Goal: Task Accomplishment & Management: Use online tool/utility

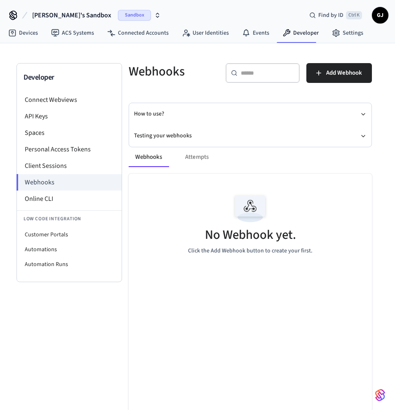
click at [270, 153] on div "Webhooks Attempts" at bounding box center [250, 157] width 243 height 20
click at [345, 70] on span "Add Webhook" at bounding box center [344, 73] width 36 height 11
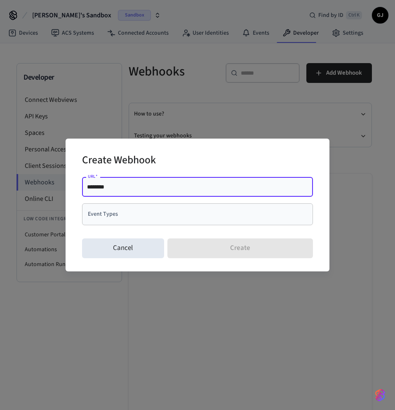
click at [131, 190] on input "********" at bounding box center [197, 187] width 221 height 8
type input "**********"
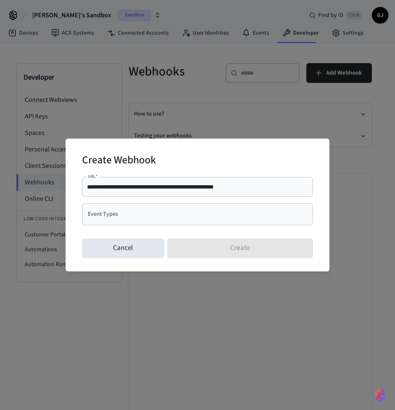
click at [127, 221] on input "Event Types" at bounding box center [191, 214] width 211 height 14
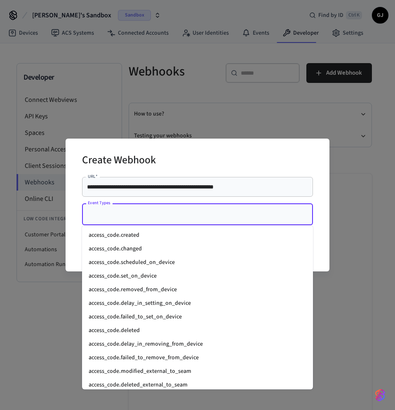
click at [171, 211] on input "Event Types" at bounding box center [191, 214] width 211 height 14
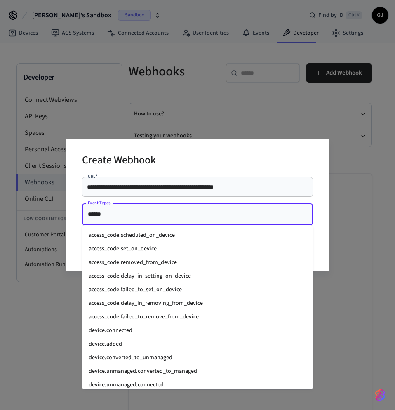
type input "*******"
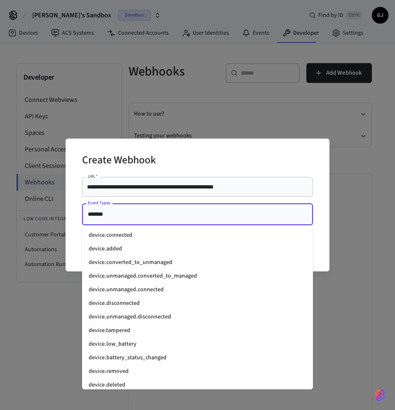
click at [172, 237] on li "device.connected" at bounding box center [197, 235] width 231 height 14
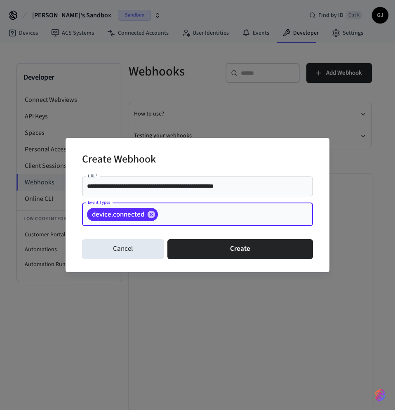
click at [187, 215] on input "Event Types" at bounding box center [222, 214] width 127 height 14
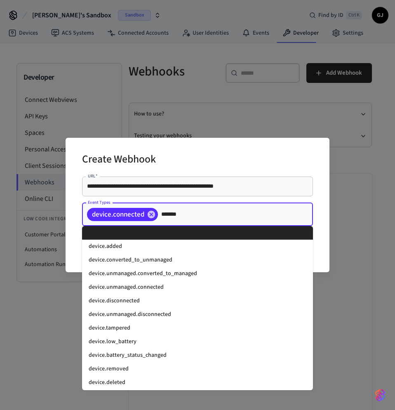
scroll to position [3, 0]
type input "********"
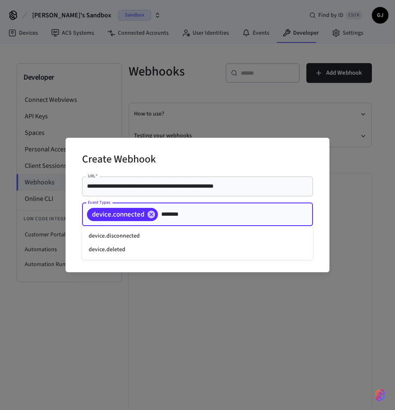
click at [137, 231] on li "device.disconnected" at bounding box center [197, 236] width 231 height 14
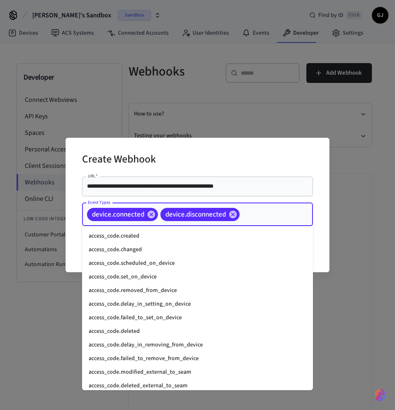
click at [270, 218] on input "Event Types" at bounding box center [263, 214] width 45 height 14
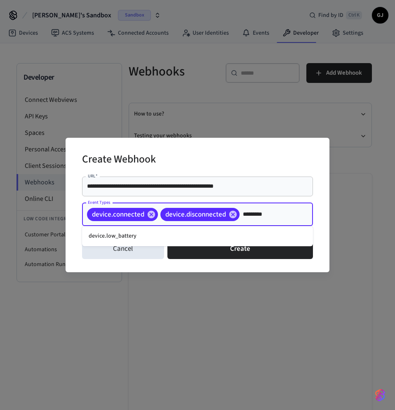
type input "**********"
click at [197, 230] on li "device.low_battery" at bounding box center [197, 236] width 231 height 14
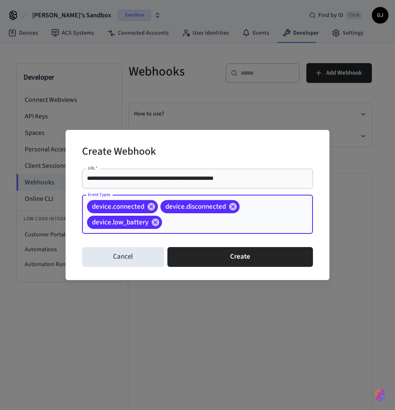
click at [293, 221] on div "device.connected device.disconnected device.low_battery Event Types" at bounding box center [197, 214] width 231 height 39
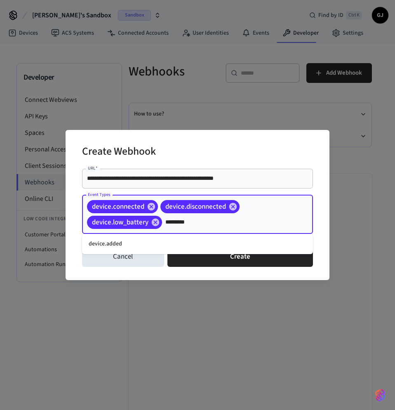
type input "**********"
click at [170, 245] on li "device.added" at bounding box center [197, 244] width 231 height 14
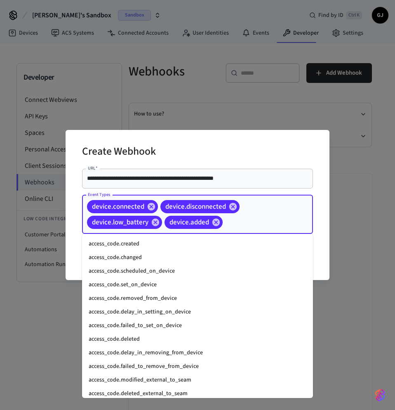
click at [242, 226] on input "Event Types" at bounding box center [255, 222] width 62 height 14
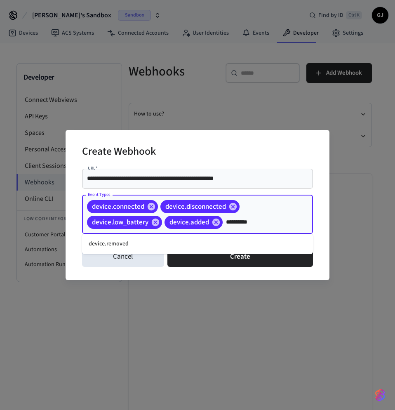
type input "**********"
click at [182, 246] on li "device.removed" at bounding box center [197, 244] width 231 height 14
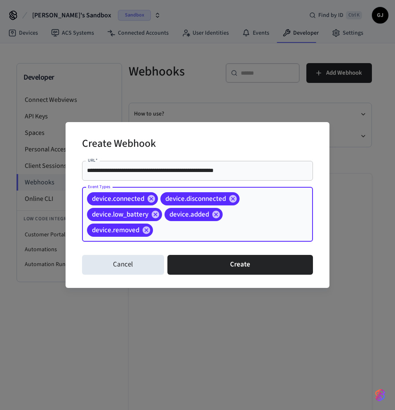
click at [261, 230] on input "Event Types" at bounding box center [220, 230] width 132 height 14
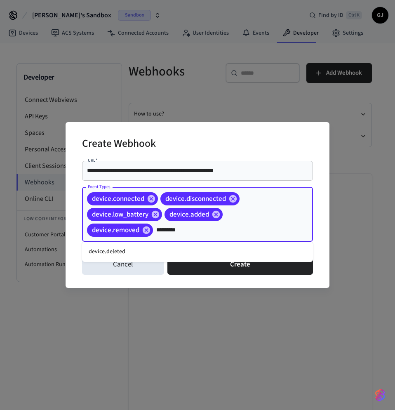
type input "**********"
click at [246, 252] on li "device.deleted" at bounding box center [197, 252] width 231 height 14
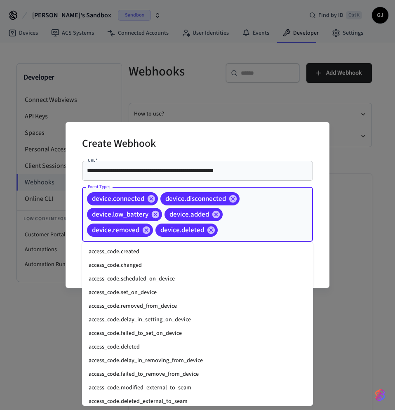
click at [242, 235] on input "Event Types" at bounding box center [252, 230] width 67 height 14
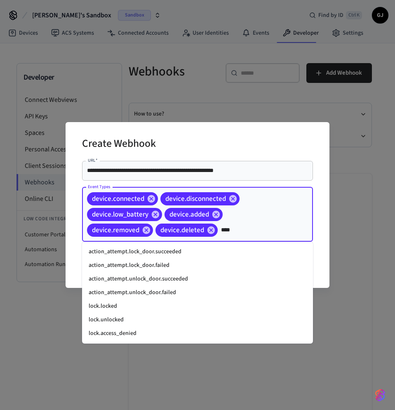
type input "*****"
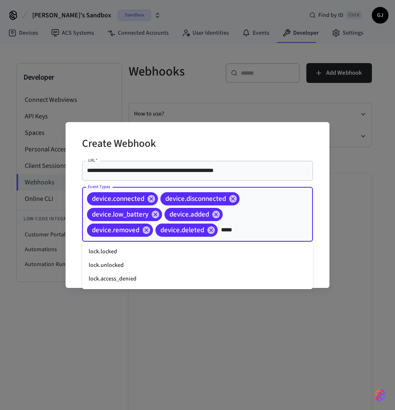
click at [209, 248] on li "lock.locked" at bounding box center [197, 252] width 231 height 14
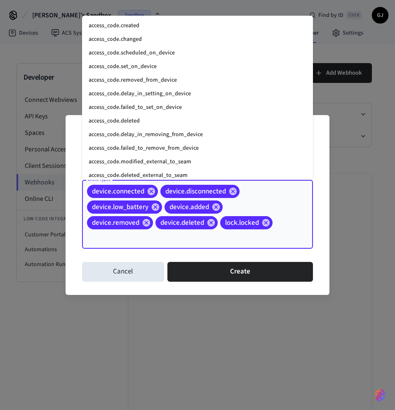
click at [260, 243] on input "Event Types" at bounding box center [186, 237] width 200 height 14
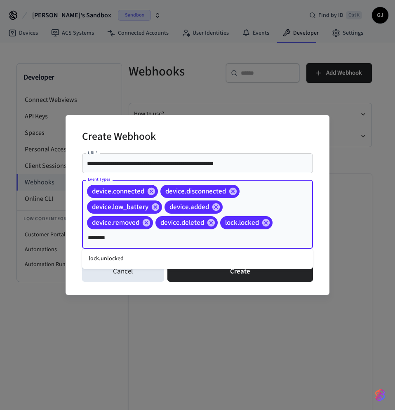
type input "*********"
click at [237, 259] on li "lock.unlocked" at bounding box center [197, 259] width 231 height 14
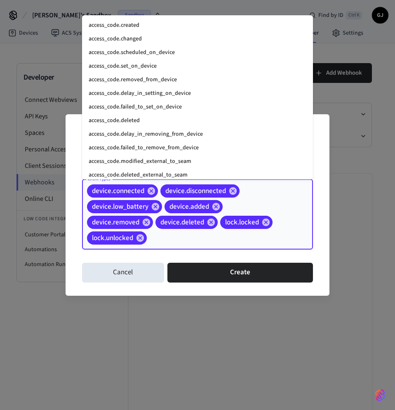
click at [187, 237] on input "Event Types" at bounding box center [217, 237] width 138 height 14
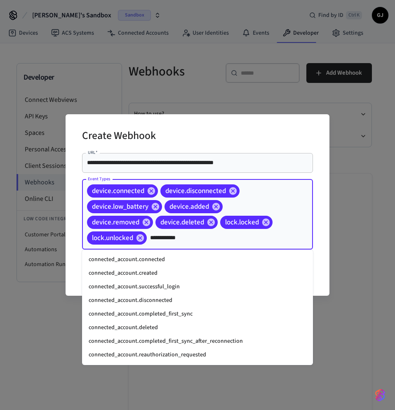
type input "**********"
click at [197, 260] on li "connected_account.connected" at bounding box center [197, 260] width 231 height 14
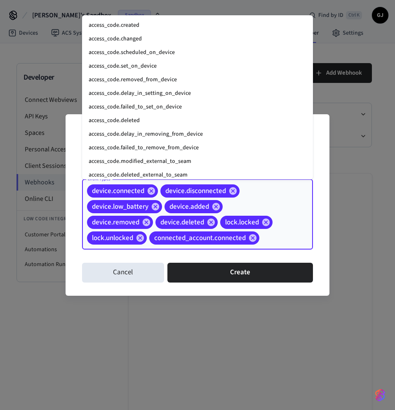
click at [271, 241] on input "Event Types" at bounding box center [273, 237] width 26 height 14
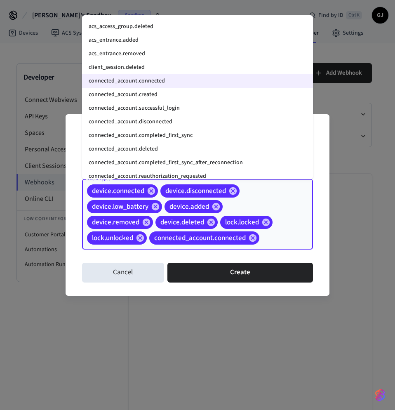
scroll to position [579, 0]
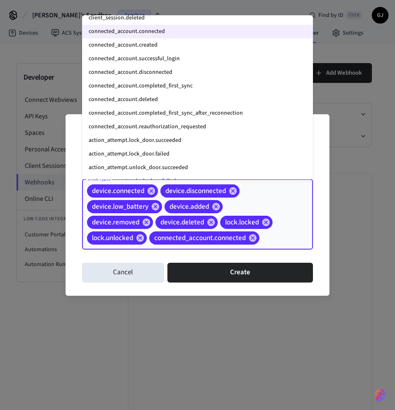
click at [152, 103] on li "connected_account.deleted" at bounding box center [197, 100] width 231 height 14
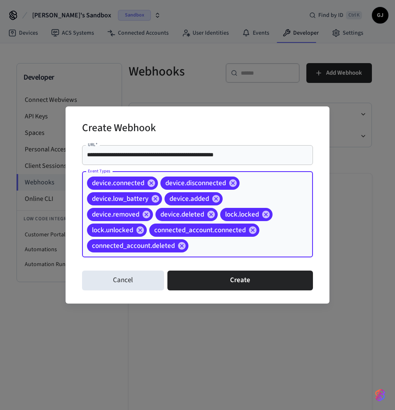
click at [212, 249] on input "Event Types" at bounding box center [238, 245] width 96 height 14
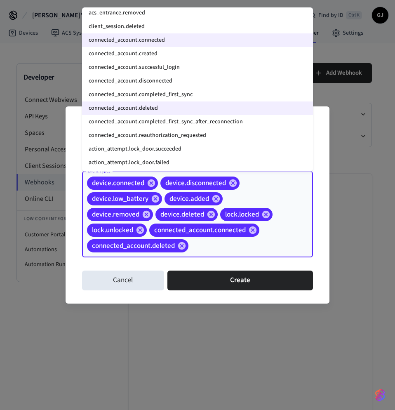
scroll to position [544, 0]
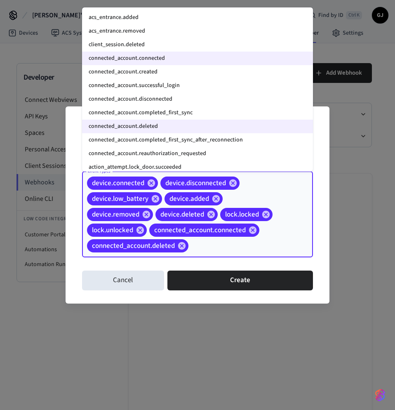
click at [172, 100] on li "connected_account.disconnected" at bounding box center [197, 99] width 231 height 14
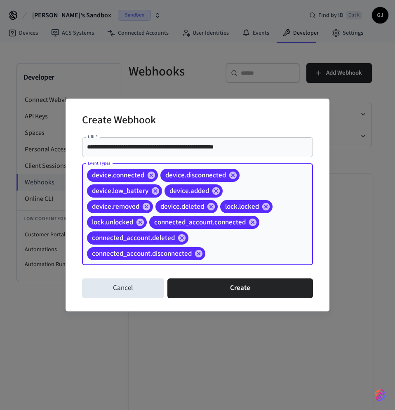
click at [239, 248] on input "Event Types" at bounding box center [246, 253] width 80 height 14
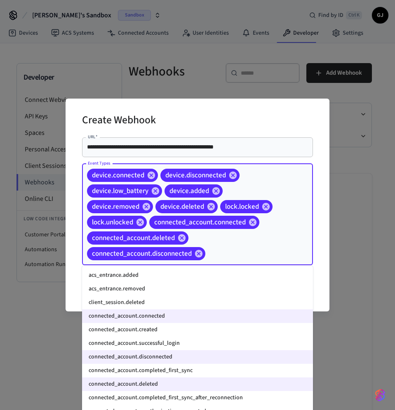
click at [173, 330] on li "connected_account.created" at bounding box center [197, 330] width 231 height 14
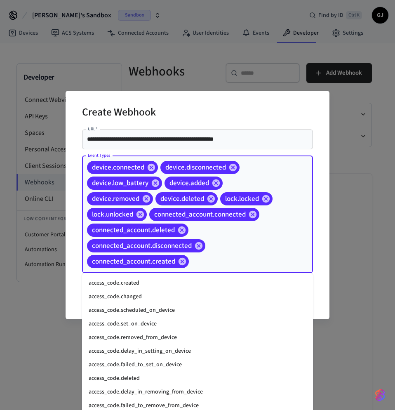
click at [232, 262] on input "Event Types" at bounding box center [238, 261] width 96 height 14
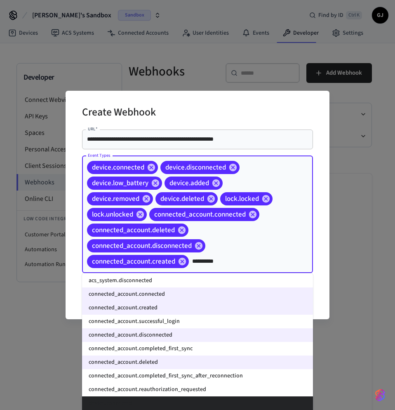
scroll to position [0, 0]
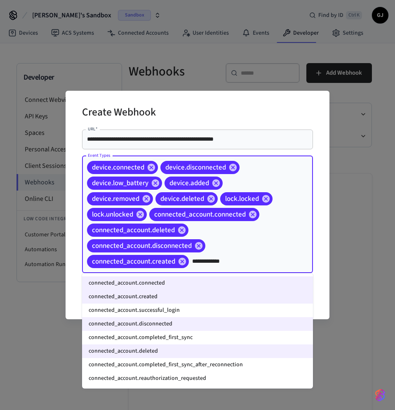
type input "**********"
click at [215, 338] on li "connected_account.completed_first_sync" at bounding box center [197, 338] width 231 height 14
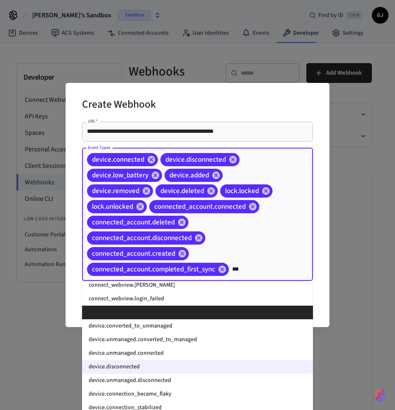
scroll to position [115, 0]
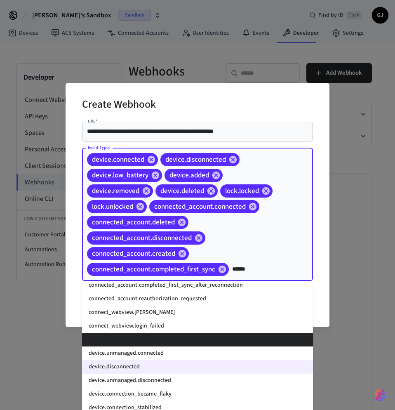
type input "*******"
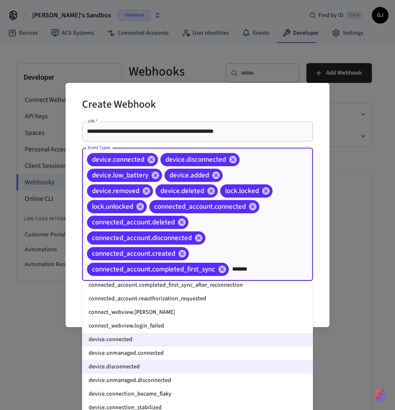
click at [181, 314] on li "connect_webview.[PERSON_NAME]" at bounding box center [197, 312] width 231 height 14
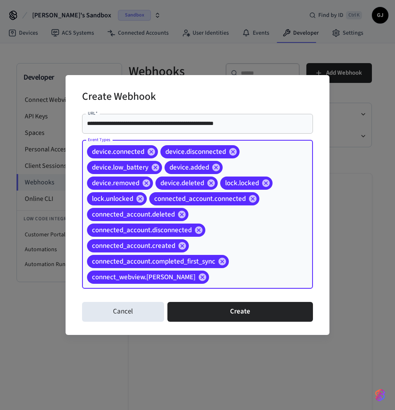
click at [240, 279] on input "Event Types" at bounding box center [248, 277] width 76 height 14
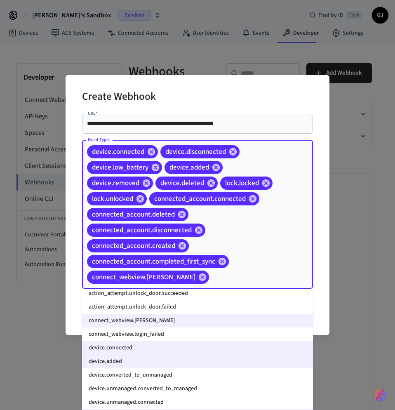
scroll to position [727, 0]
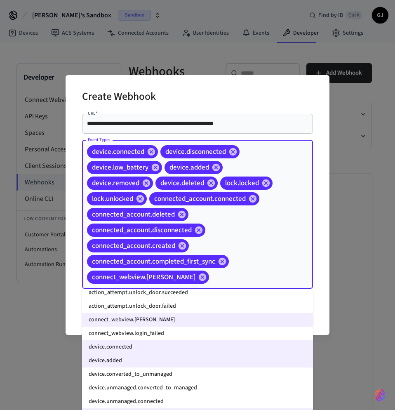
click at [158, 332] on li "connect_webview.login_failed" at bounding box center [197, 333] width 231 height 14
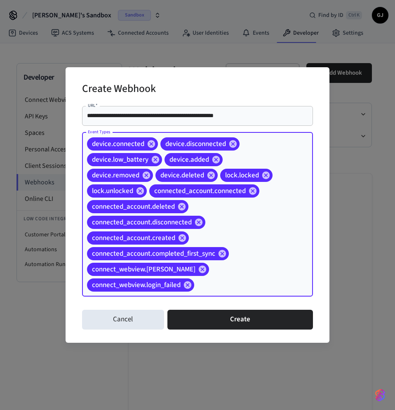
click at [229, 278] on input "Event Types" at bounding box center [240, 284] width 91 height 14
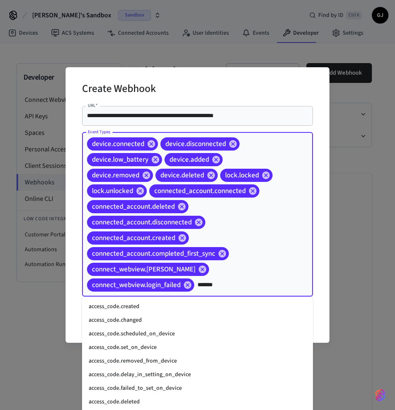
type input "********"
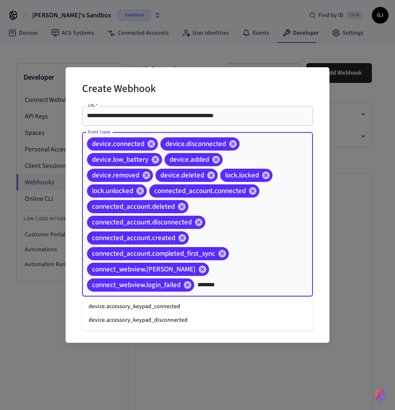
click at [195, 312] on li "device.accessory_keypad_connected" at bounding box center [197, 307] width 231 height 14
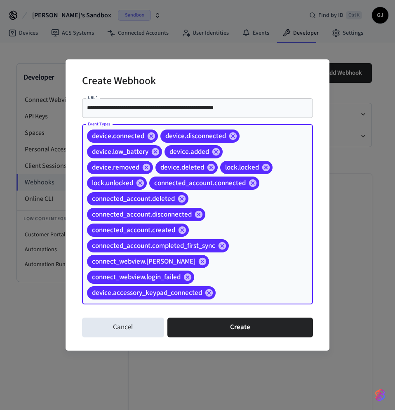
click at [239, 296] on input "Event Types" at bounding box center [251, 292] width 69 height 14
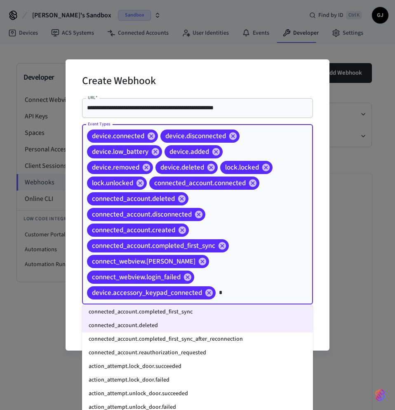
scroll to position [0, 0]
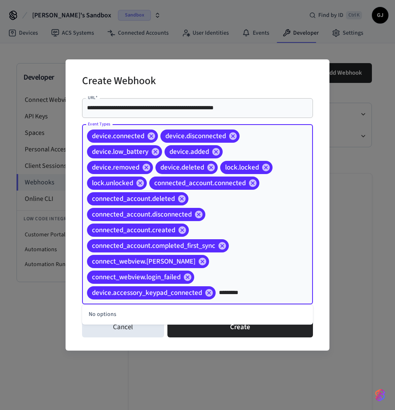
type input "********"
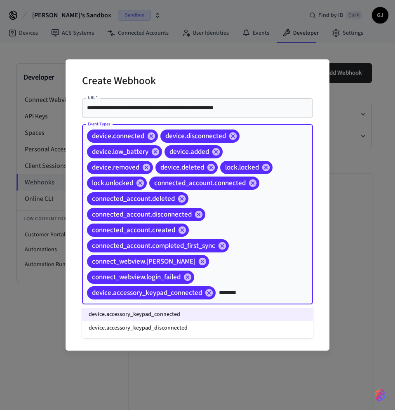
click at [216, 324] on li "device.accessory_keypad_disconnected" at bounding box center [197, 328] width 231 height 14
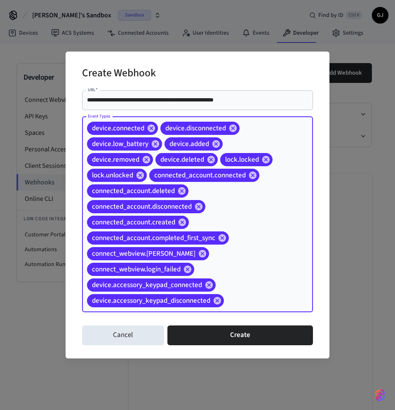
click at [256, 305] on input "Event Types" at bounding box center [255, 300] width 61 height 14
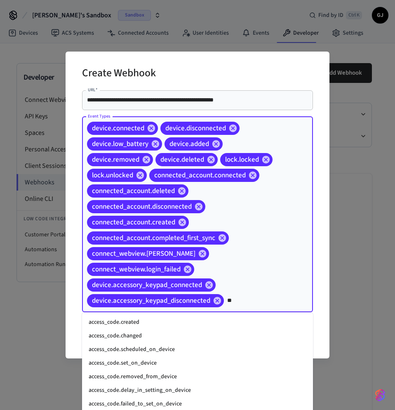
type input "***"
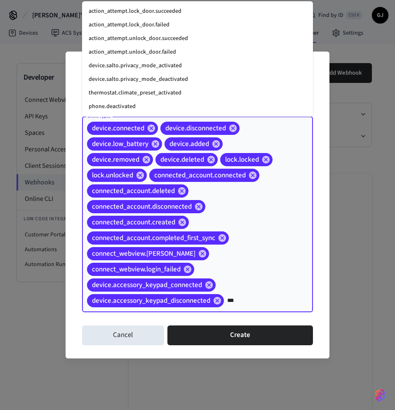
click at [173, 14] on li "action_attempt.lock_door.succeeded" at bounding box center [197, 12] width 231 height 14
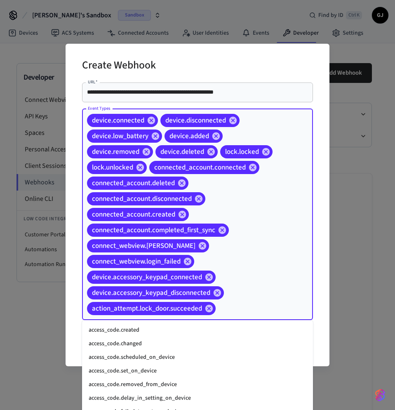
click at [242, 313] on input "Event Types" at bounding box center [251, 308] width 69 height 14
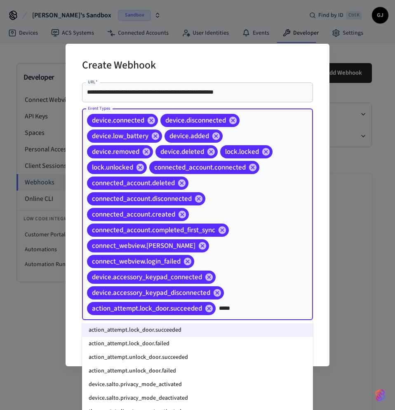
type input "******"
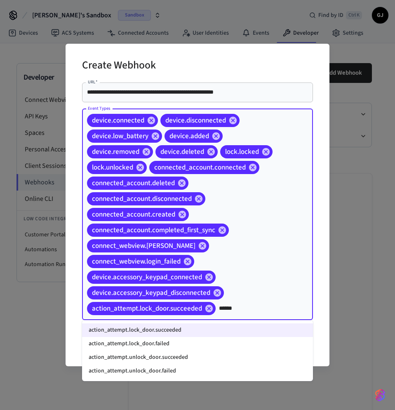
click at [173, 342] on li "action_attempt.lock_door.failed" at bounding box center [197, 344] width 231 height 14
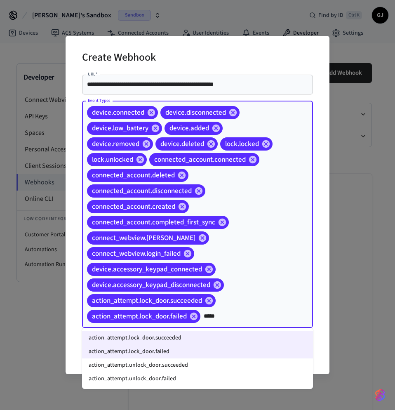
type input "******"
click at [243, 363] on li "action_attempt.unlock_door.succeeded" at bounding box center [197, 365] width 231 height 14
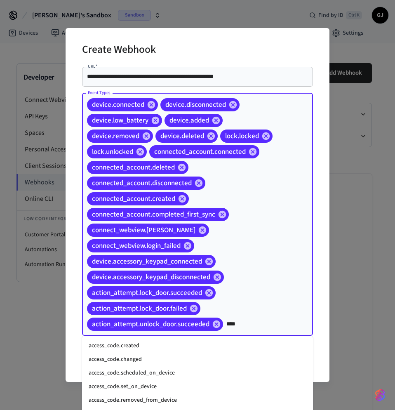
type input "*****"
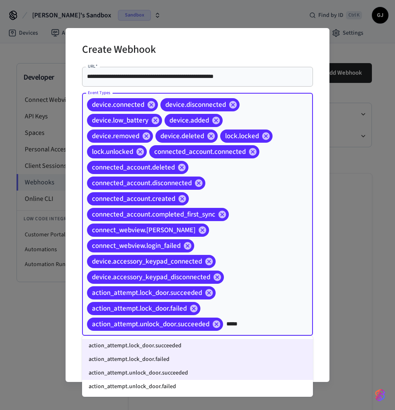
click at [197, 387] on li "action_attempt.unlock_door.failed" at bounding box center [197, 387] width 231 height 14
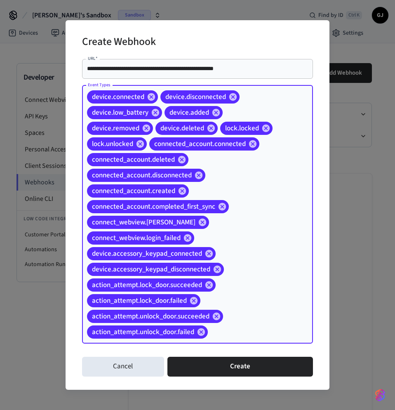
click at [270, 333] on input "Event Types" at bounding box center [247, 331] width 77 height 14
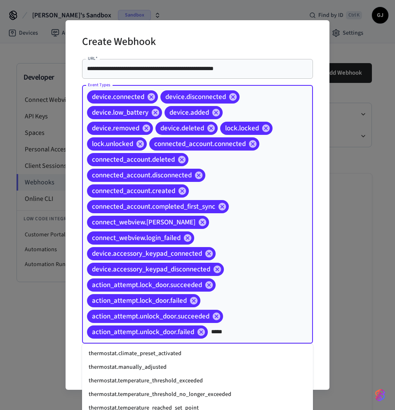
type input "******"
click at [195, 352] on li "thermostat.climate_preset_activated" at bounding box center [197, 354] width 231 height 14
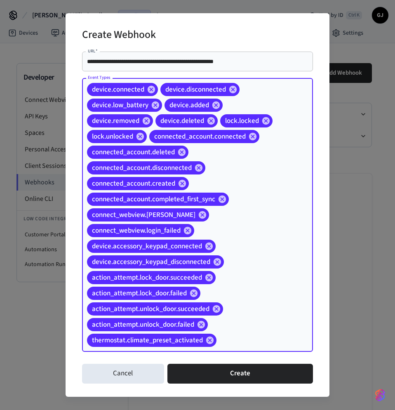
click at [232, 345] on input "Event Types" at bounding box center [252, 340] width 68 height 14
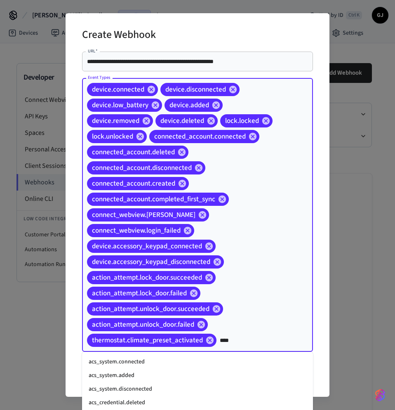
type input "*****"
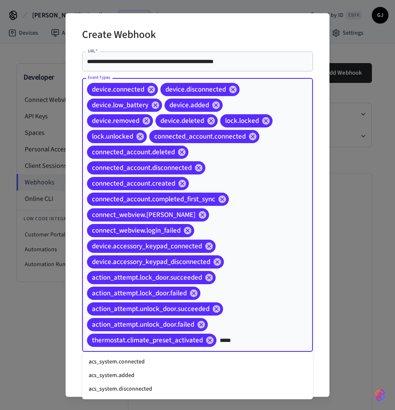
click at [145, 360] on li "acs_system.connected" at bounding box center [197, 362] width 231 height 14
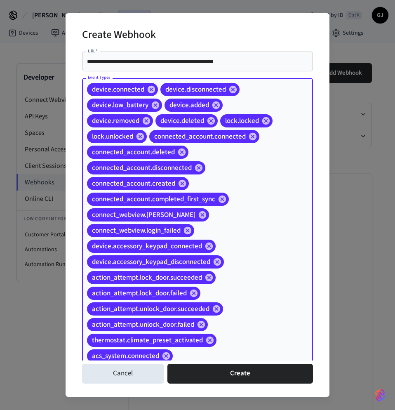
click at [237, 353] on input "Event Types" at bounding box center [230, 356] width 112 height 14
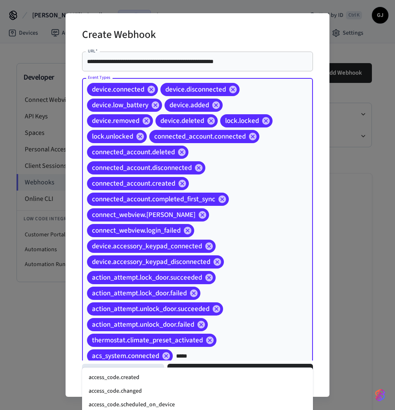
type input "******"
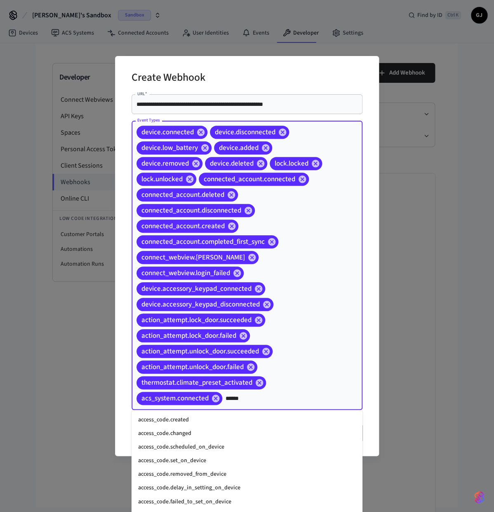
click at [196, 409] on li "access_code.created" at bounding box center [246, 420] width 231 height 14
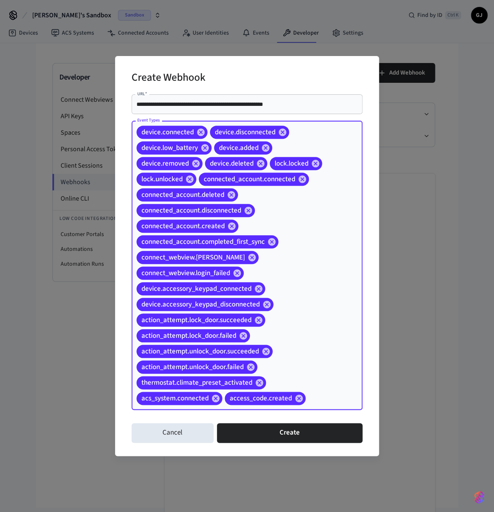
click at [327, 398] on input "Event Types" at bounding box center [321, 398] width 29 height 14
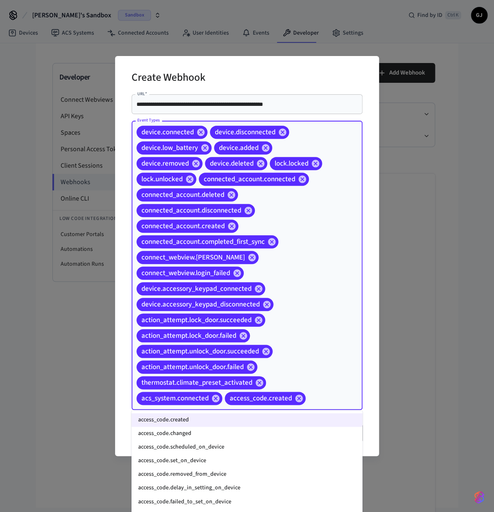
click at [226, 409] on li "access_code.changed" at bounding box center [246, 434] width 231 height 14
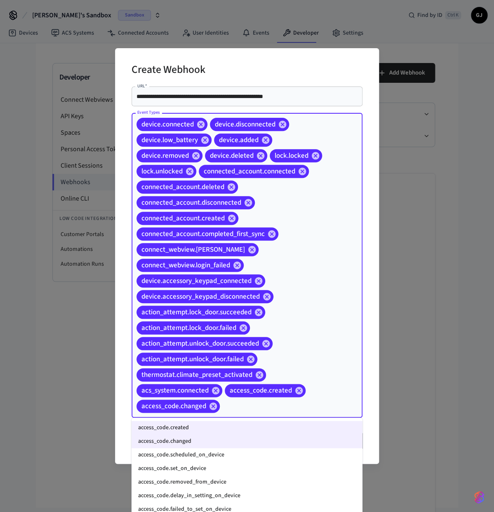
click at [302, 408] on input "Event Types" at bounding box center [278, 406] width 115 height 14
click at [233, 409] on li "access_code.scheduled_on_device" at bounding box center [246, 455] width 231 height 14
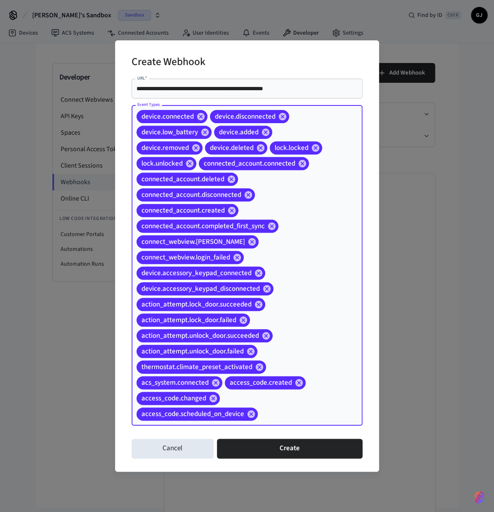
click at [290, 406] on div "device.connected device.disconnected device.low_battery device.added device.rem…" at bounding box center [246, 265] width 231 height 321
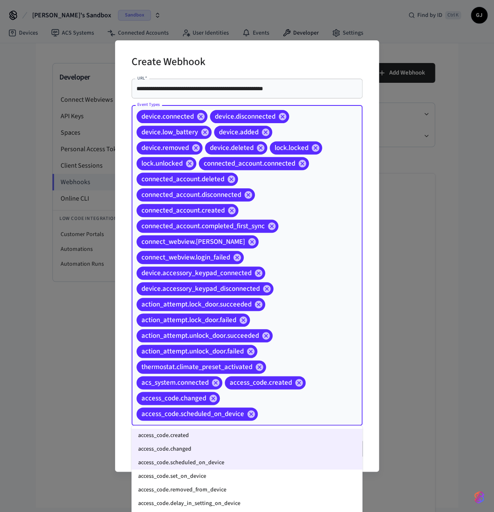
click at [224, 409] on li "access_code.set_on_device" at bounding box center [246, 477] width 231 height 14
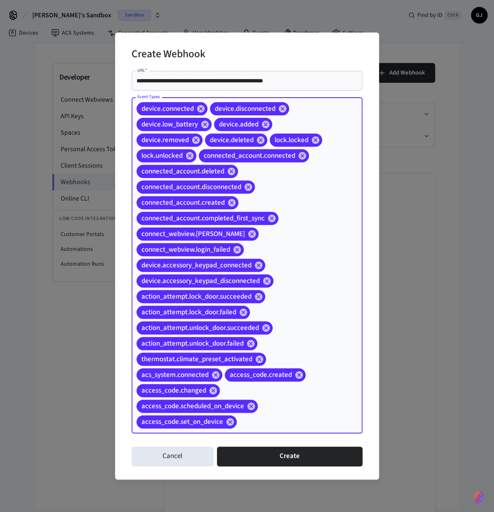
click at [276, 409] on input "Event Types" at bounding box center [287, 422] width 98 height 14
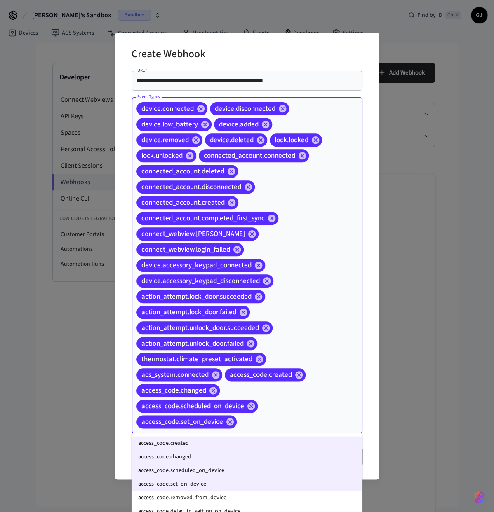
click at [224, 409] on li "access_code.removed_from_device" at bounding box center [246, 498] width 231 height 14
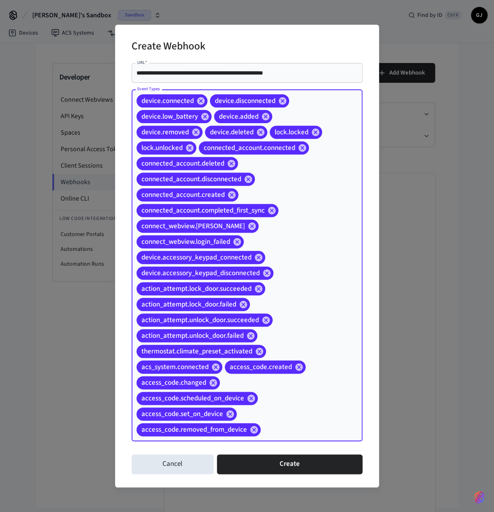
click at [291, 409] on input "Event Types" at bounding box center [299, 430] width 74 height 14
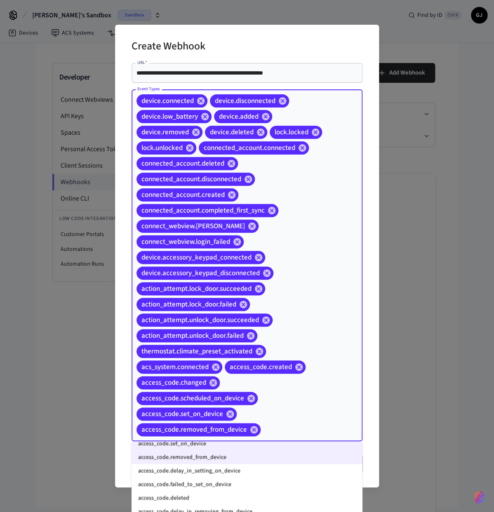
scroll to position [46, 0]
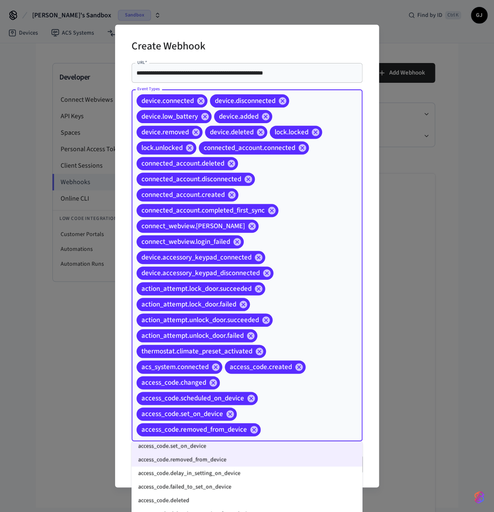
click at [190, 409] on li "access_code.deleted" at bounding box center [246, 501] width 231 height 14
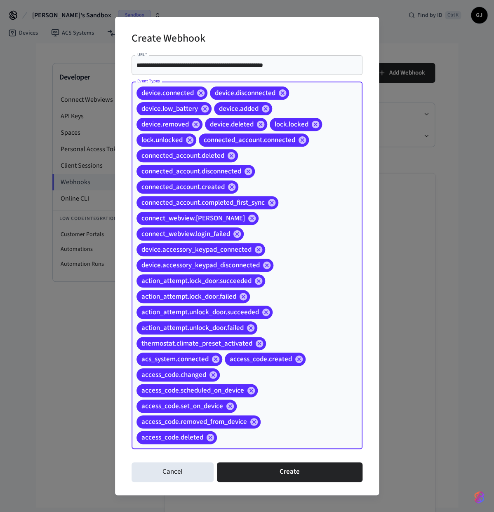
click at [272, 409] on input "Event Types" at bounding box center [276, 438] width 117 height 14
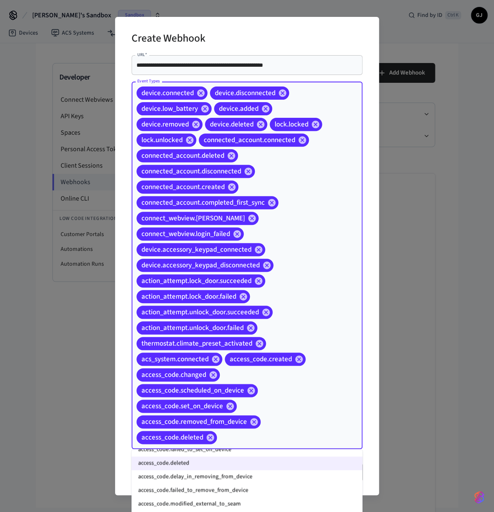
scroll to position [93, 0]
click at [244, 409] on li "access_code.modified_external_to_seam" at bounding box center [246, 503] width 231 height 14
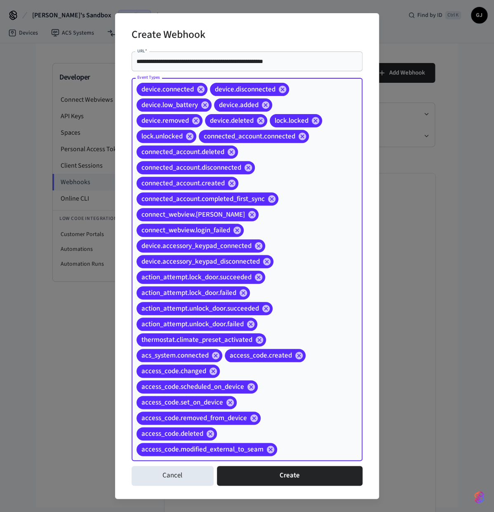
click at [301, 409] on input "Event Types" at bounding box center [306, 450] width 57 height 14
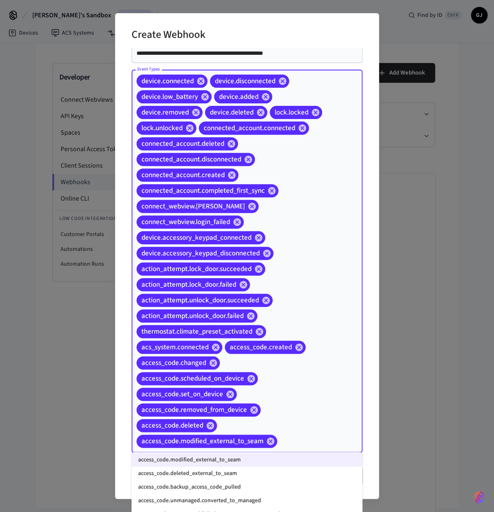
scroll to position [139, 0]
click at [224, 409] on li "access_code.deleted_external_to_seam" at bounding box center [246, 474] width 231 height 14
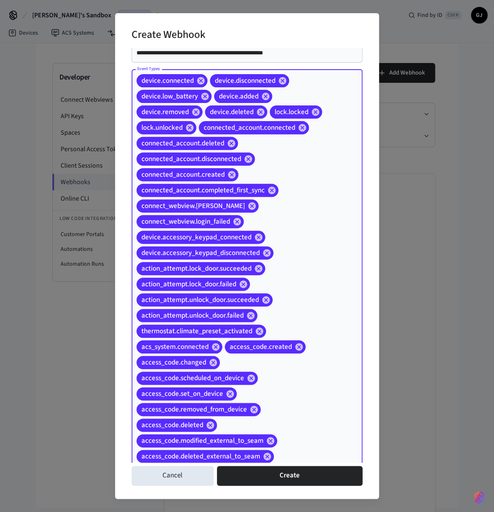
click at [311, 409] on input "Event Types" at bounding box center [305, 457] width 61 height 14
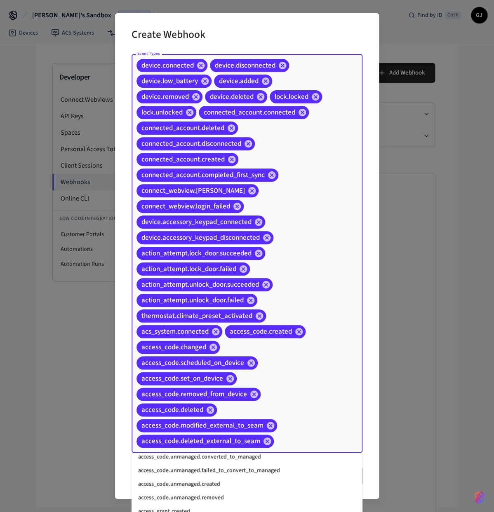
scroll to position [185, 0]
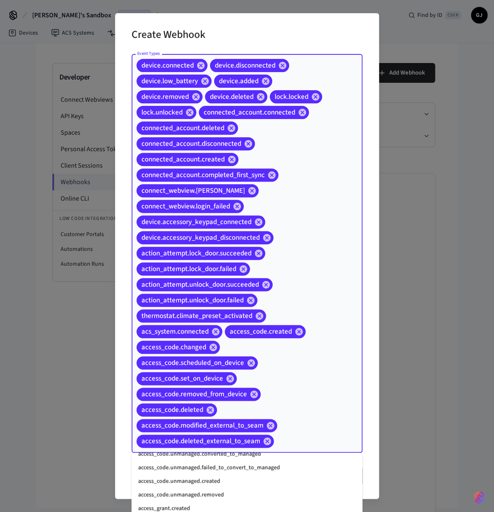
click at [212, 409] on li "access_code.unmanaged.converted_to_managed" at bounding box center [246, 455] width 231 height 14
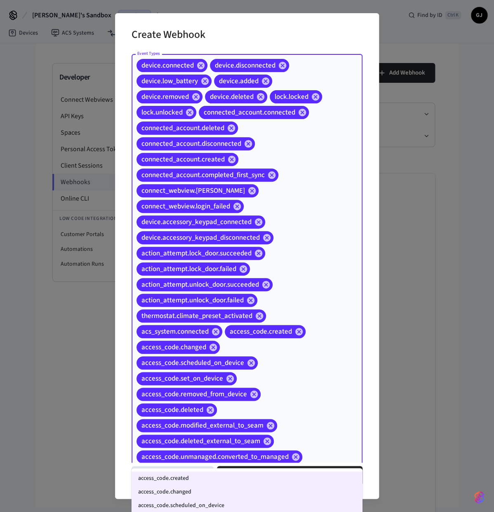
click at [313, 409] on input "Event Types" at bounding box center [319, 457] width 32 height 14
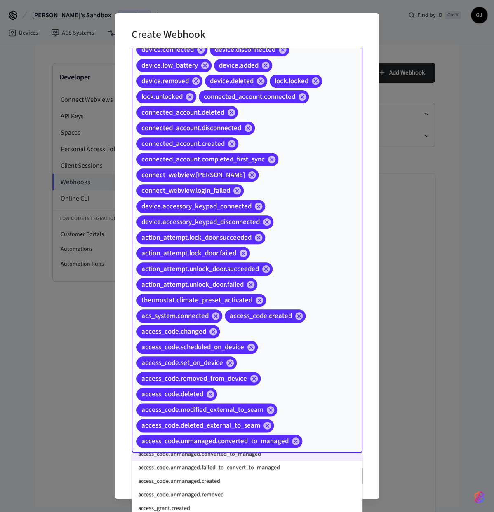
click at [226, 409] on li "access_code.unmanaged.failed_to_convert_to_managed" at bounding box center [246, 468] width 231 height 14
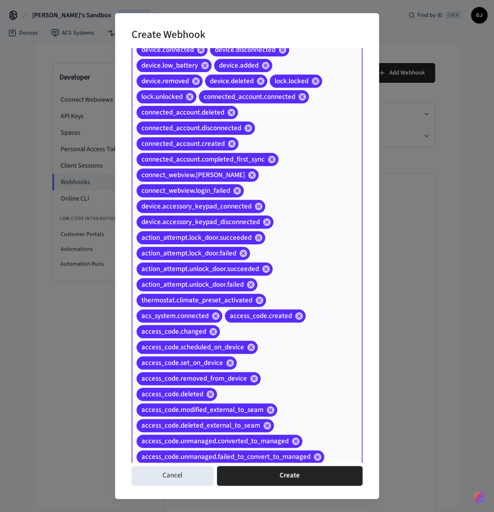
scroll to position [70, 0]
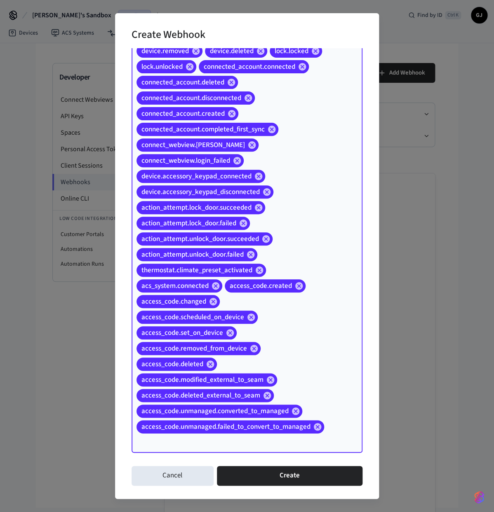
click at [338, 409] on div "device.connected device.disconnected device.low_battery device.added device.rem…" at bounding box center [246, 230] width 231 height 445
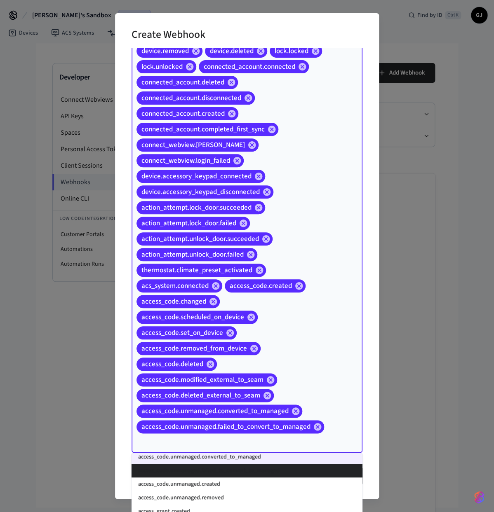
scroll to position [185, 0]
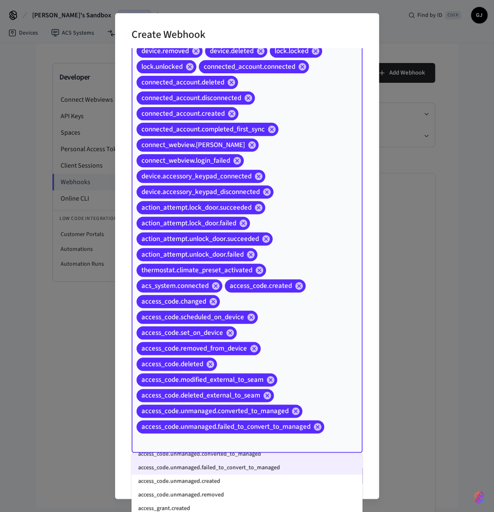
click at [231, 409] on li "access_code.unmanaged.created" at bounding box center [246, 482] width 231 height 14
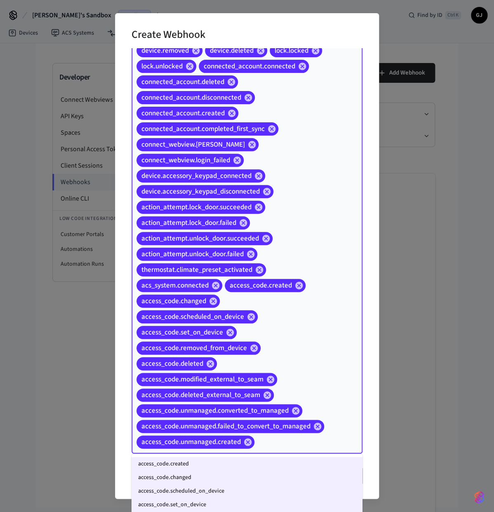
click at [288, 409] on input "Event Types" at bounding box center [296, 442] width 80 height 14
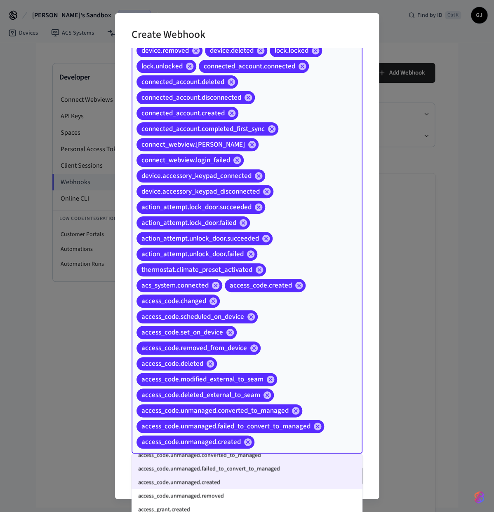
click at [228, 409] on li "access_code.unmanaged.removed" at bounding box center [246, 496] width 231 height 14
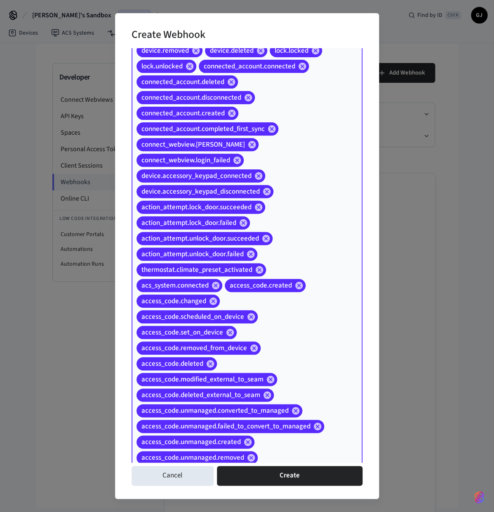
click at [274, 409] on input "Event Types" at bounding box center [297, 458] width 77 height 14
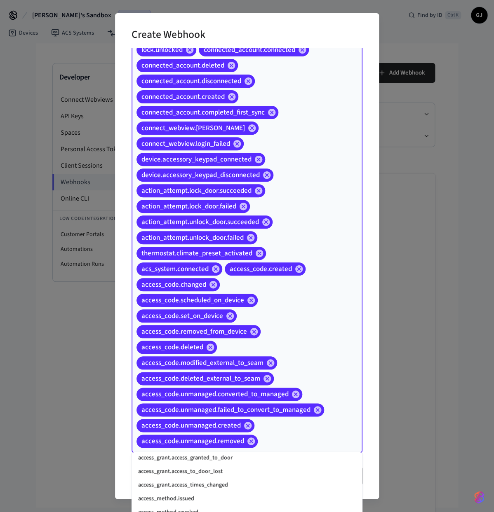
scroll to position [278, 0]
click at [314, 396] on div "device.connected device.disconnected device.low_battery device.added device.rem…" at bounding box center [246, 222] width 231 height 462
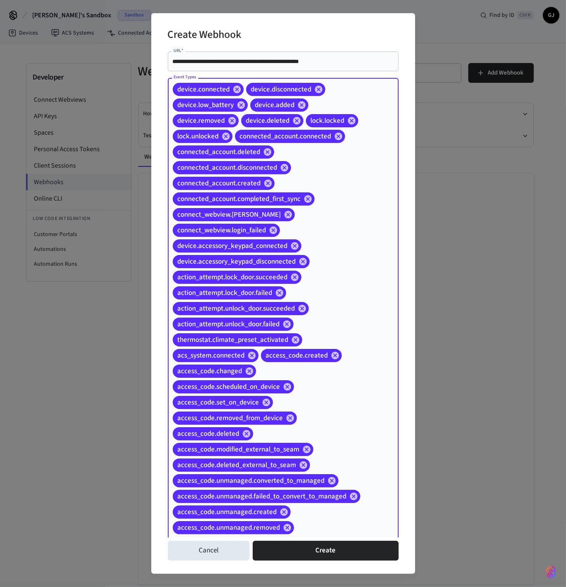
scroll to position [12, 0]
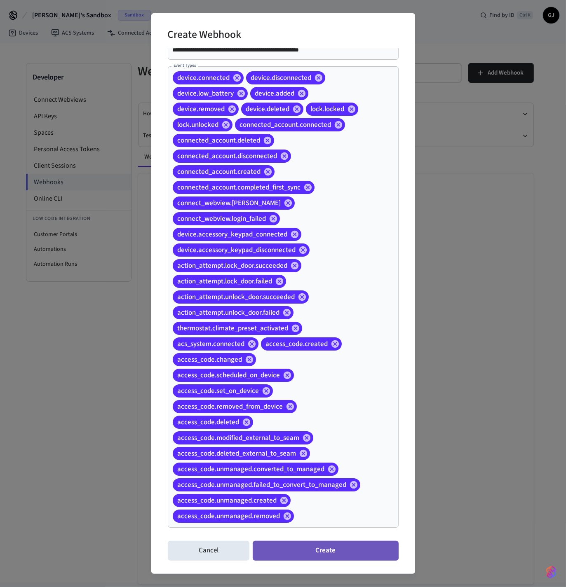
click at [331, 409] on button "Create" at bounding box center [325, 551] width 145 height 20
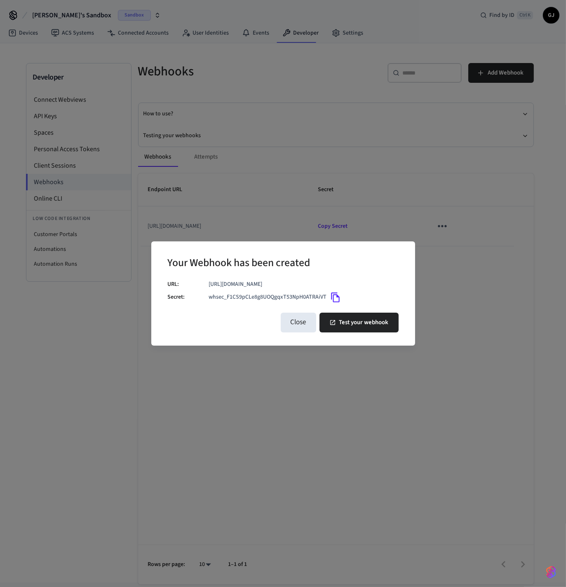
click at [330, 300] on icon "Copy" at bounding box center [335, 297] width 11 height 11
click at [297, 323] on button "Close" at bounding box center [298, 323] width 35 height 20
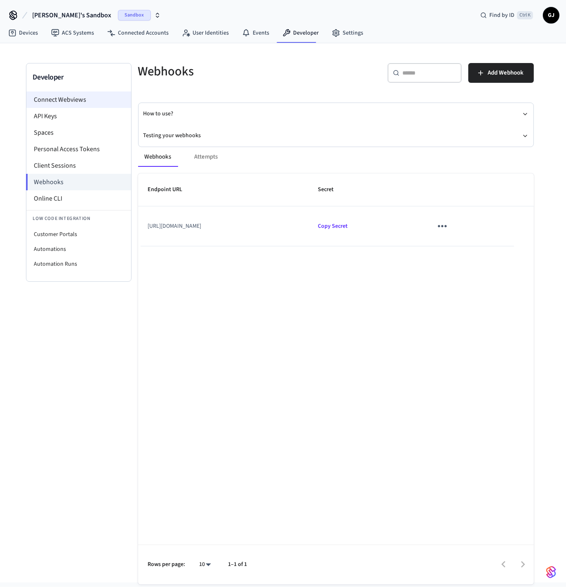
click at [69, 102] on li "Connect Webviews" at bounding box center [78, 99] width 105 height 16
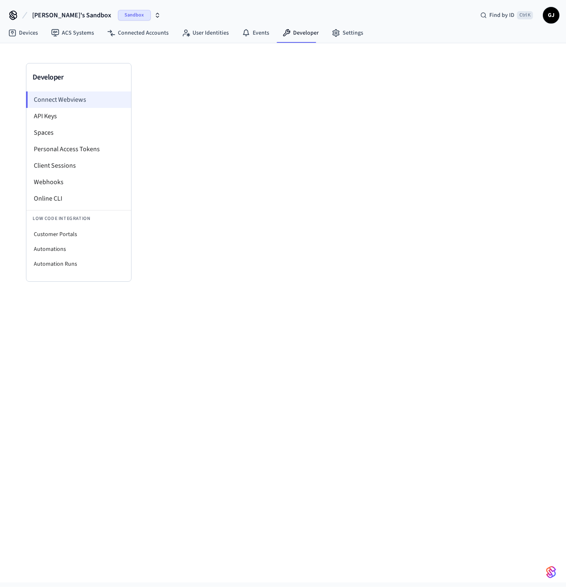
click at [70, 98] on li "Connect Webviews" at bounding box center [78, 99] width 105 height 16
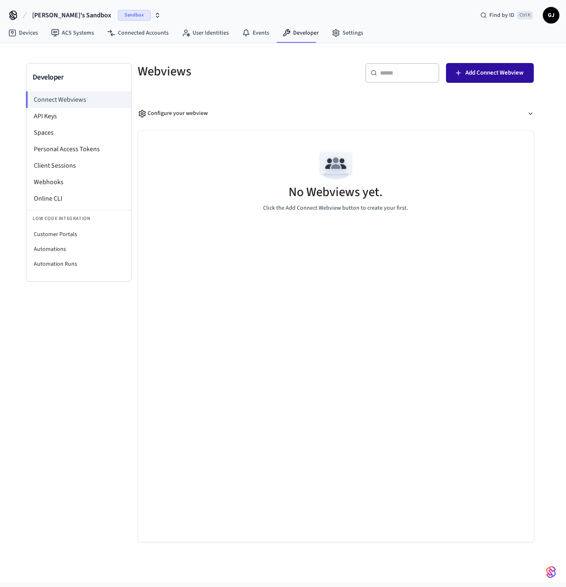
click at [394, 76] on span "Add Connect Webview" at bounding box center [495, 73] width 58 height 11
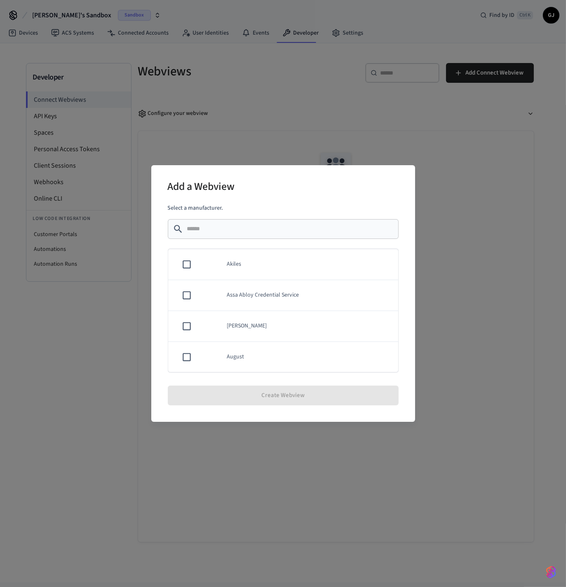
click at [255, 273] on td "Akiles" at bounding box center [307, 264] width 181 height 31
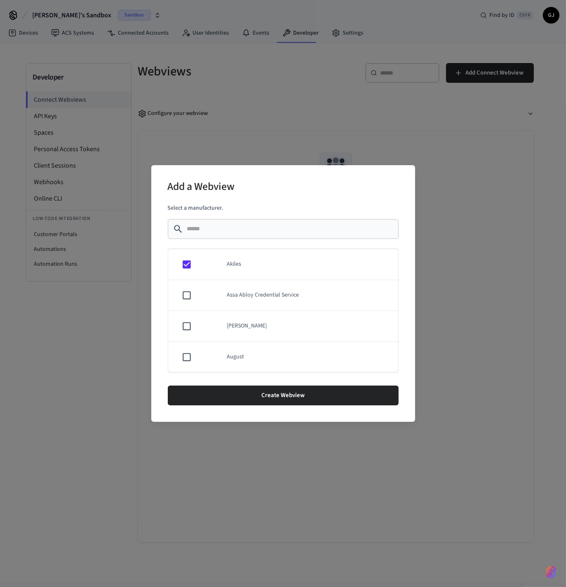
click at [289, 306] on td "Assa Abloy Credential Service" at bounding box center [307, 295] width 181 height 31
click at [279, 282] on td "[PERSON_NAME]" at bounding box center [307, 277] width 181 height 31
click at [265, 315] on td "August" at bounding box center [307, 308] width 181 height 31
click at [271, 346] on td "Avigilon Alta" at bounding box center [307, 339] width 181 height 31
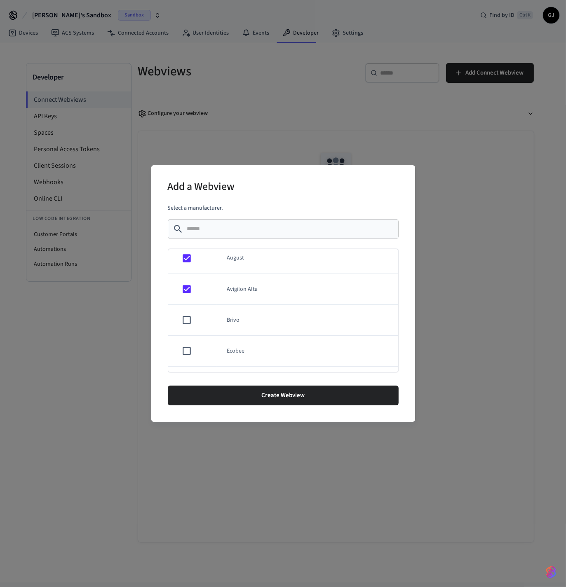
click at [257, 322] on td "Brivo" at bounding box center [307, 320] width 181 height 31
click at [253, 350] on td "Ecobee" at bounding box center [307, 351] width 181 height 31
click at [270, 284] on td "Honeywell Resideo" at bounding box center [307, 282] width 181 height 31
click at [259, 316] on td "Igloohome" at bounding box center [307, 313] width 181 height 31
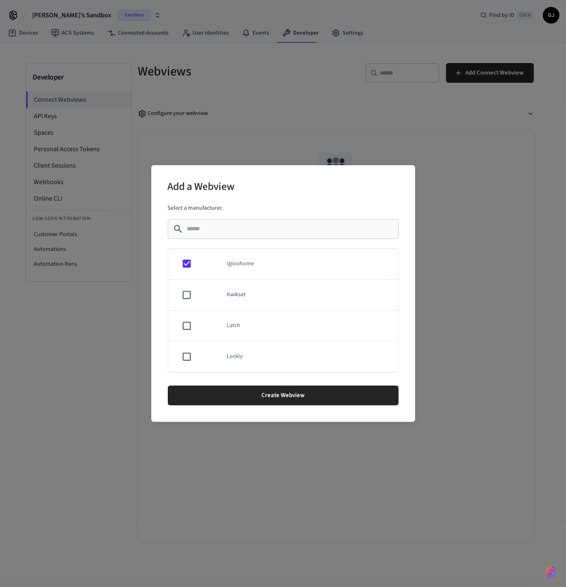
click at [263, 296] on td "Kwikset" at bounding box center [307, 295] width 181 height 31
click at [262, 331] on td "Latch" at bounding box center [307, 326] width 181 height 31
click at [265, 313] on td "Lockly" at bounding box center [307, 307] width 181 height 31
click at [254, 350] on td "Minut" at bounding box center [307, 338] width 181 height 31
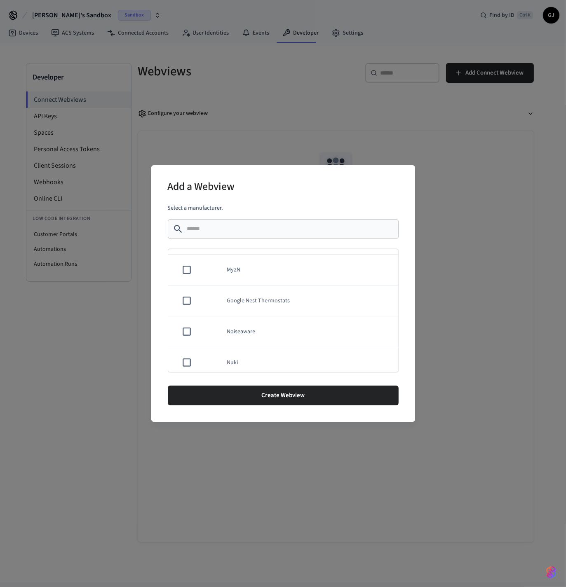
click at [263, 275] on td "My2N" at bounding box center [307, 270] width 181 height 31
click at [267, 309] on td "Google Nest Thermostats" at bounding box center [307, 301] width 181 height 31
click at [260, 338] on td "Noiseaware" at bounding box center [307, 331] width 181 height 31
click at [262, 311] on td "Nuki" at bounding box center [307, 313] width 181 height 31
click at [265, 347] on td "Salto KS" at bounding box center [307, 344] width 181 height 31
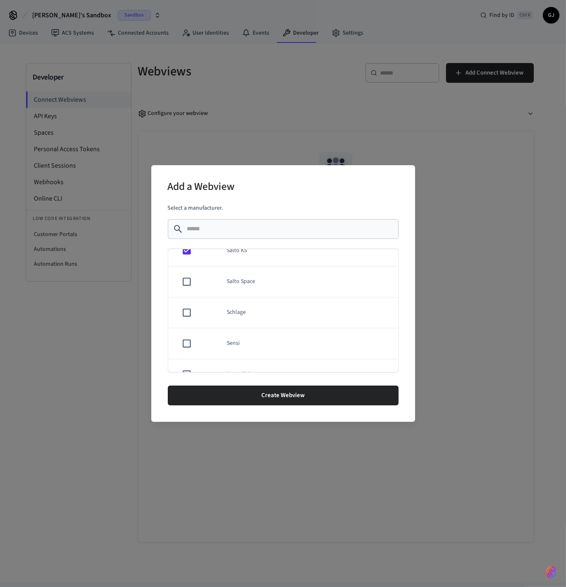
scroll to position [546, 0]
click at [270, 274] on td "Salto Space" at bounding box center [307, 276] width 181 height 31
click at [261, 311] on td "Schlage" at bounding box center [307, 307] width 181 height 31
click at [258, 348] on td "Sensi" at bounding box center [307, 338] width 181 height 31
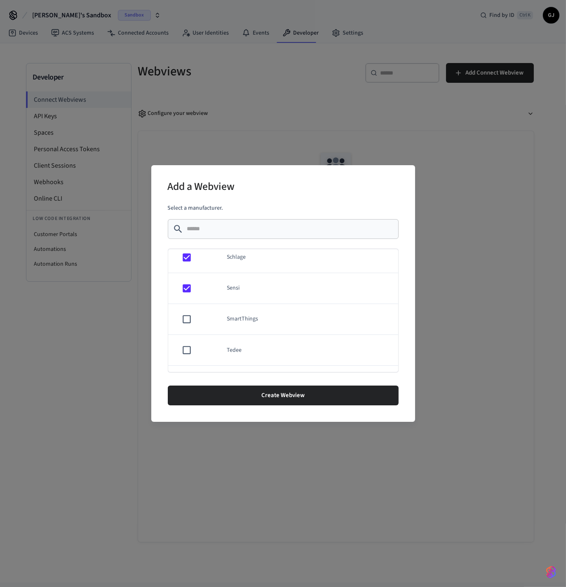
click at [250, 326] on td "SmartThings" at bounding box center [307, 319] width 181 height 31
click at [249, 355] on td "Tedee" at bounding box center [307, 350] width 181 height 31
click at [287, 282] on td "TTLock" at bounding box center [307, 282] width 181 height 31
click at [270, 321] on td "Visionline" at bounding box center [307, 313] width 181 height 31
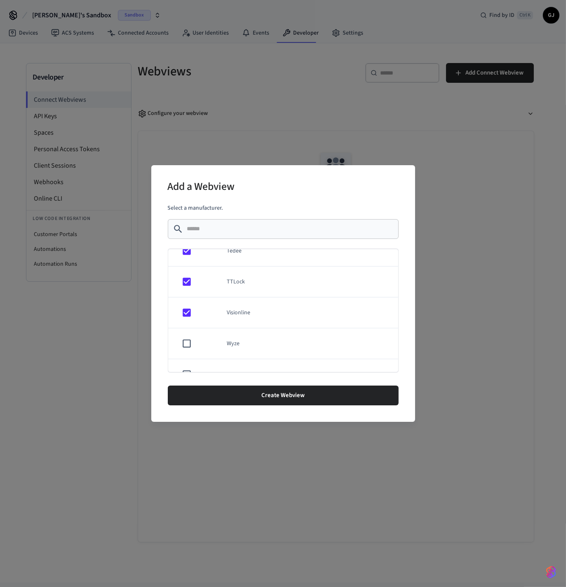
click at [270, 356] on td "Wyze" at bounding box center [307, 343] width 181 height 31
click at [262, 361] on td "Yale" at bounding box center [307, 356] width 181 height 31
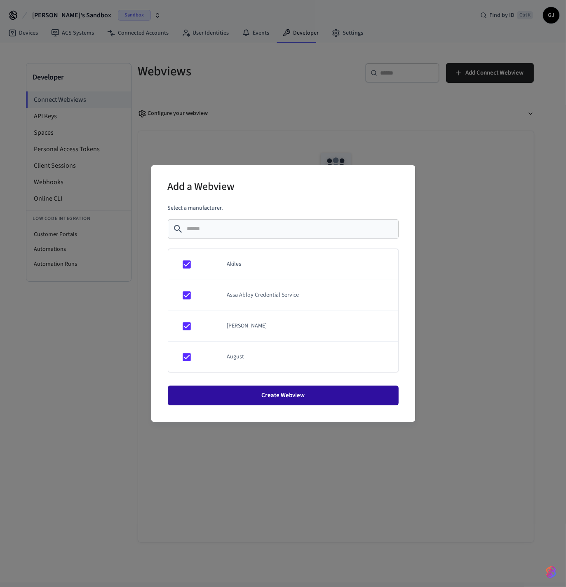
click at [305, 403] on button "Create Webview" at bounding box center [283, 396] width 231 height 20
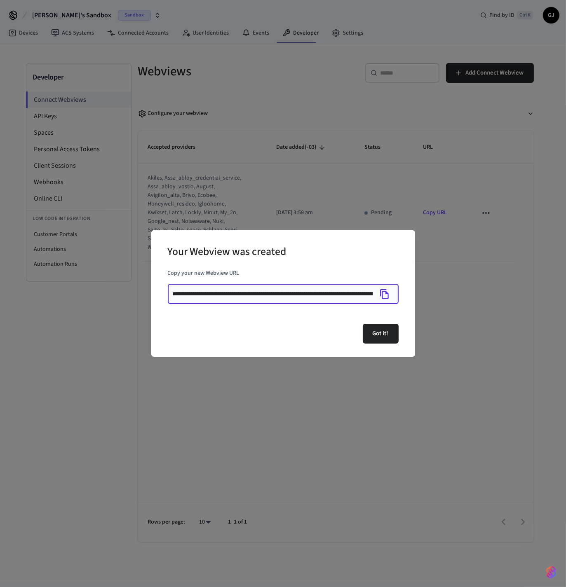
drag, startPoint x: 324, startPoint y: 293, endPoint x: 187, endPoint y: 298, distance: 136.5
click at [181, 298] on input "**********" at bounding box center [273, 294] width 200 height 8
click at [335, 302] on div "**********" at bounding box center [283, 294] width 231 height 20
click at [382, 293] on icon "Copy" at bounding box center [384, 294] width 9 height 10
click at [379, 330] on button "Got it!" at bounding box center [381, 334] width 36 height 20
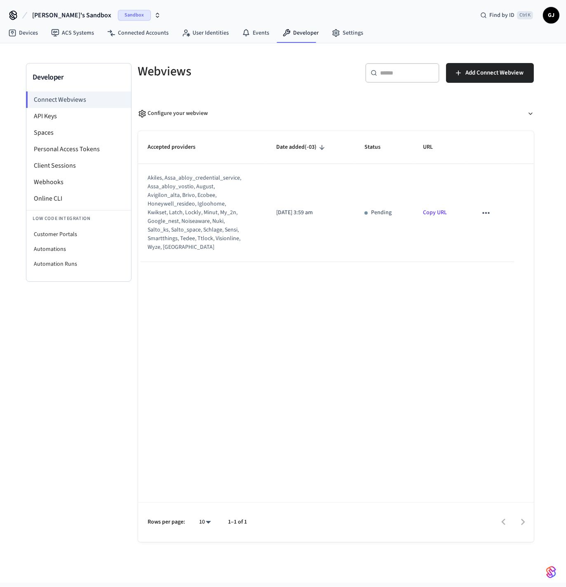
click at [394, 214] on icon "sticky table" at bounding box center [486, 213] width 11 height 11
